Goal: Find specific page/section: Find specific page/section

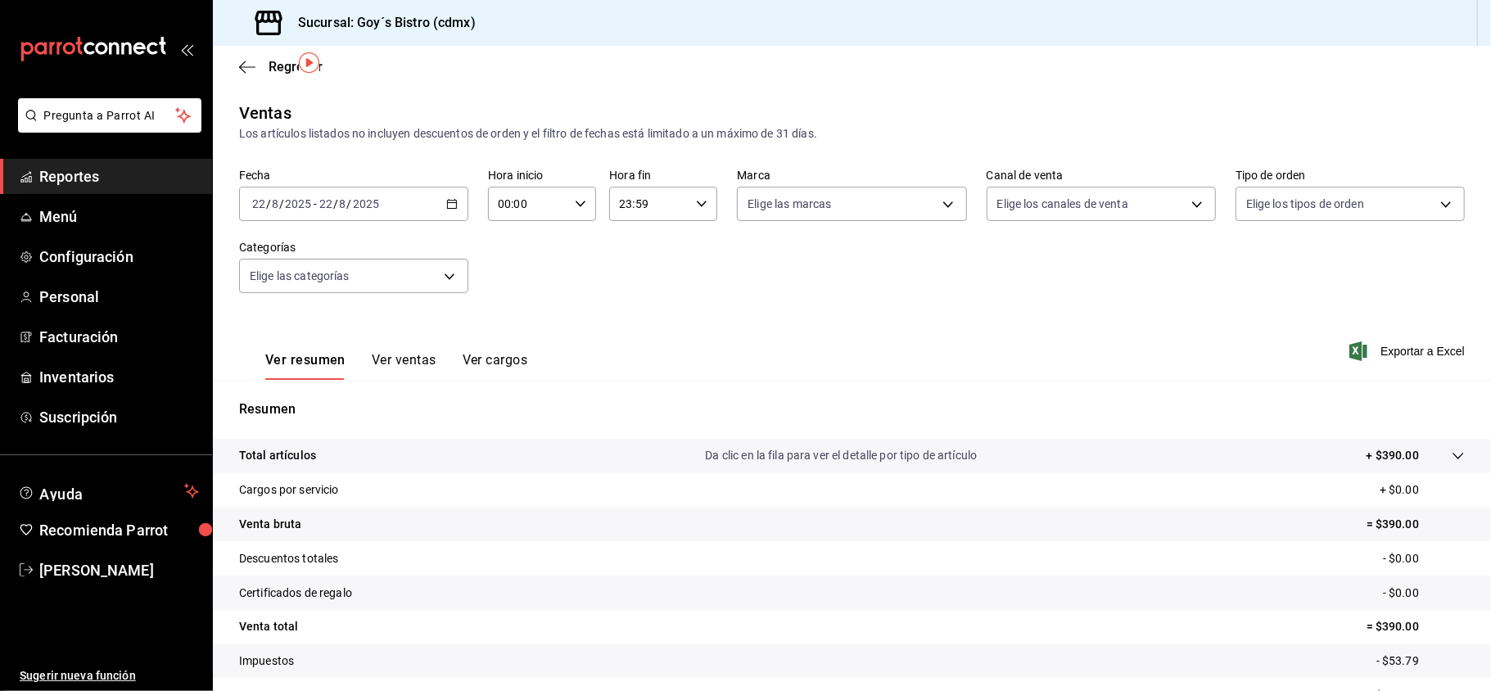
scroll to position [50, 0]
click at [80, 171] on span "Reportes" at bounding box center [119, 176] width 160 height 22
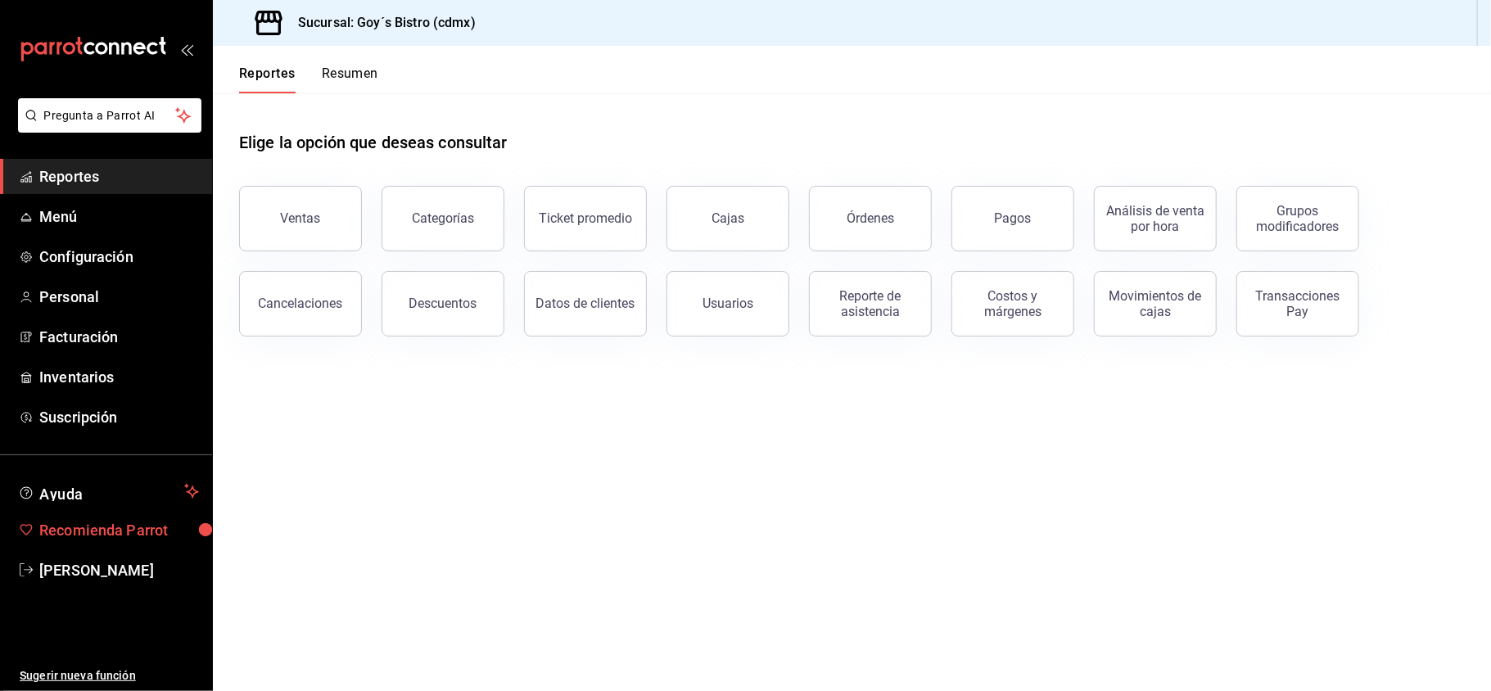
click at [113, 535] on span "Recomienda Parrot" at bounding box center [119, 530] width 160 height 22
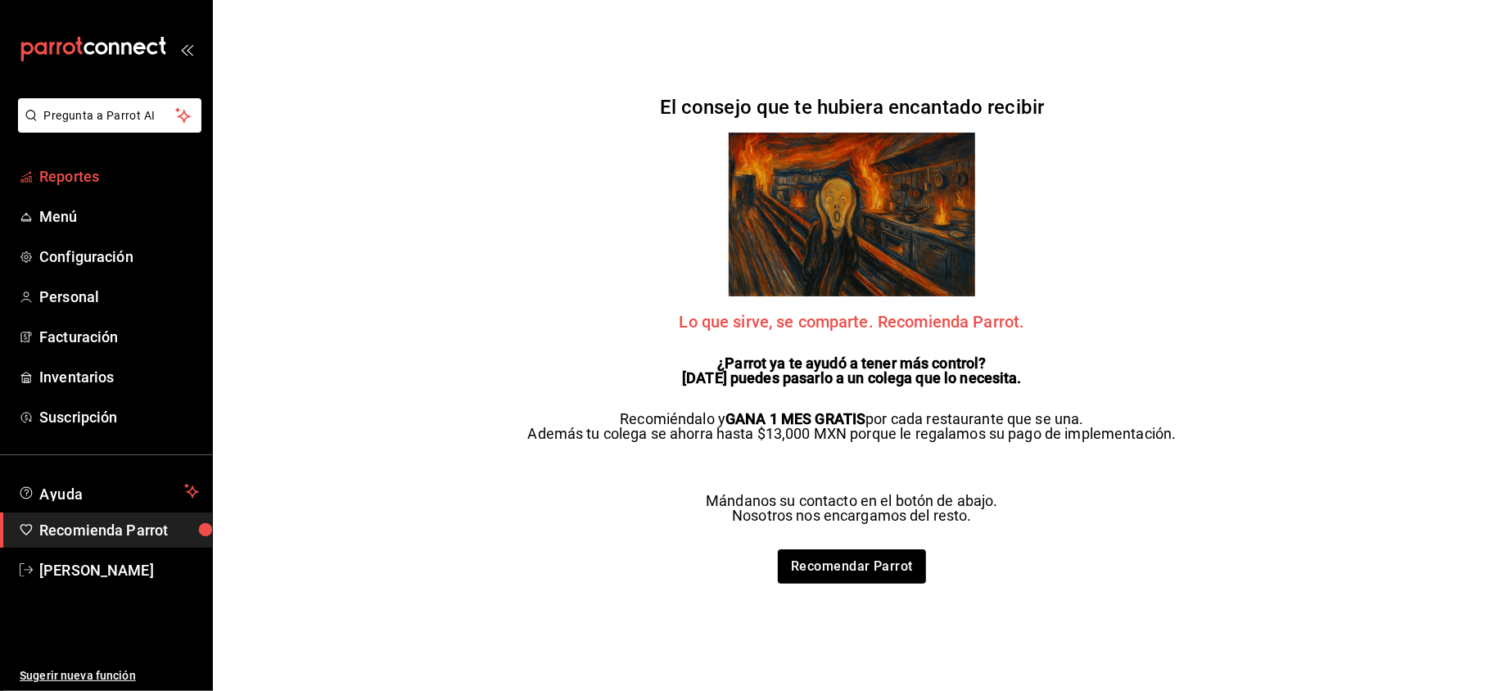
click at [76, 181] on span "Reportes" at bounding box center [119, 176] width 160 height 22
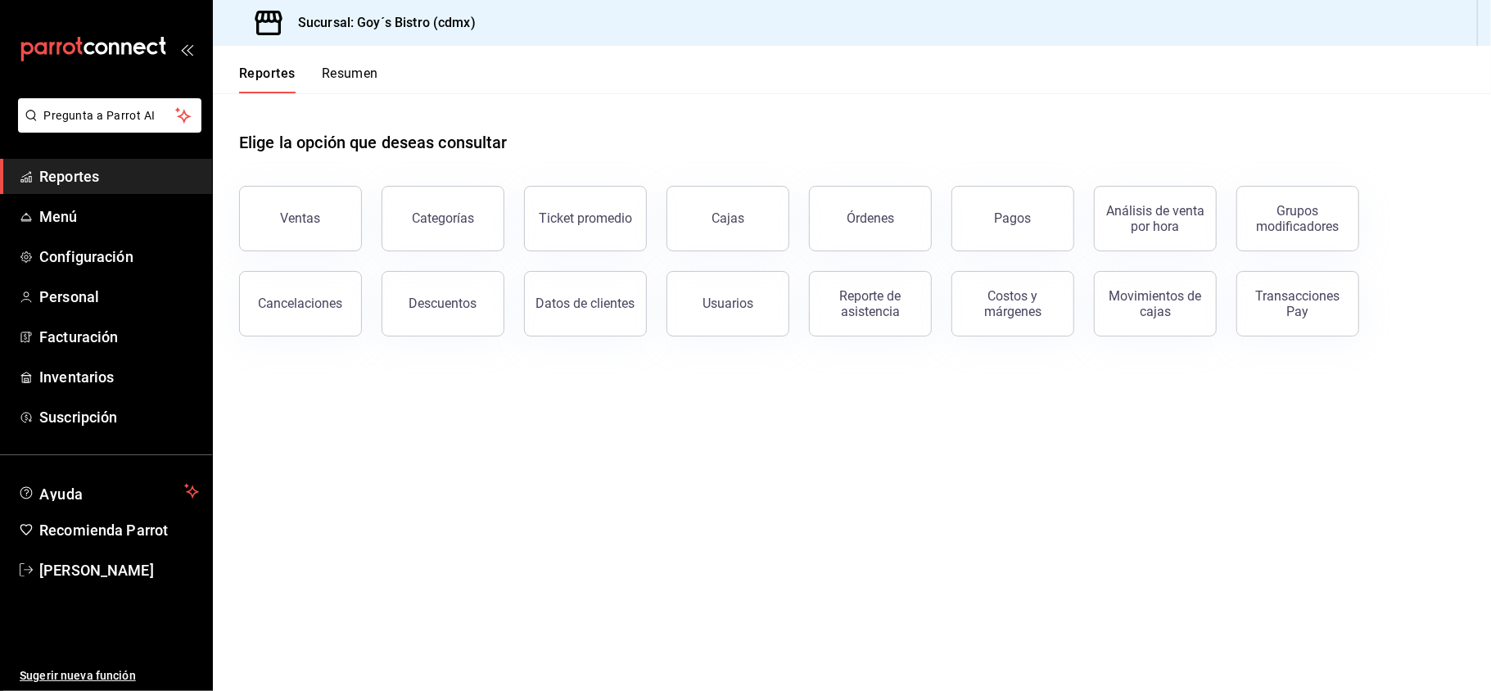
click at [308, 227] on button "Ventas" at bounding box center [300, 219] width 123 height 66
